Goal: Transaction & Acquisition: Book appointment/travel/reservation

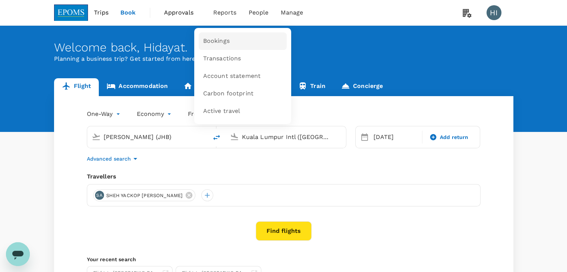
click at [216, 41] on span "Bookings" at bounding box center [216, 41] width 26 height 9
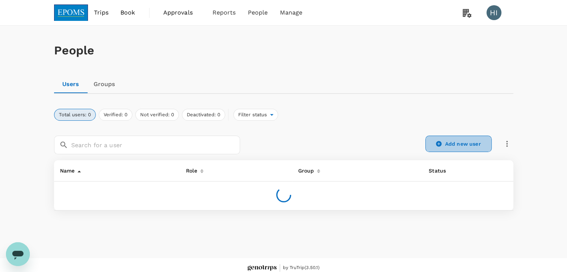
click at [441, 141] on icon at bounding box center [438, 144] width 7 height 7
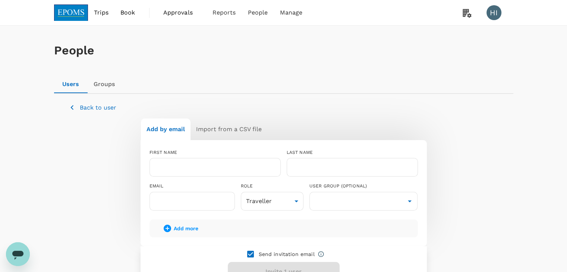
click at [72, 105] on icon "button" at bounding box center [71, 107] width 3 height 5
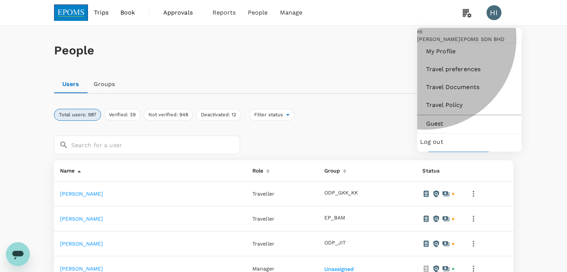
click at [428, 146] on span "Log out" at bounding box center [469, 142] width 98 height 9
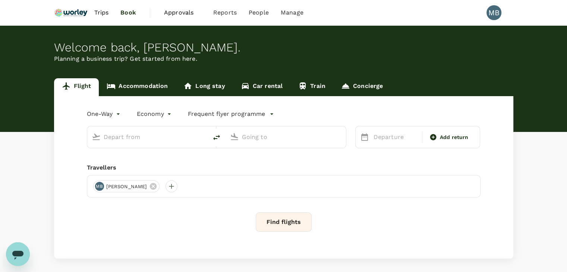
type input "premium-economy"
type input "Kuala Lumpur Intl ([GEOGRAPHIC_DATA])"
type input "London Heathrow (LHR)"
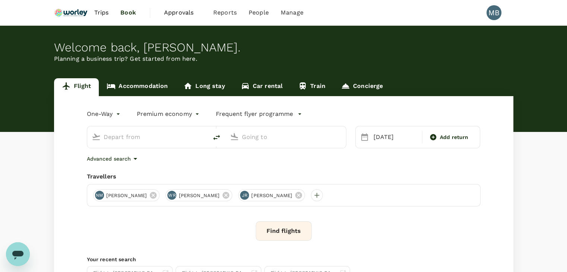
type input "Kuala Lumpur Intl ([GEOGRAPHIC_DATA])"
type input "London Heathrow (LHR)"
